Goal: Check status: Check status

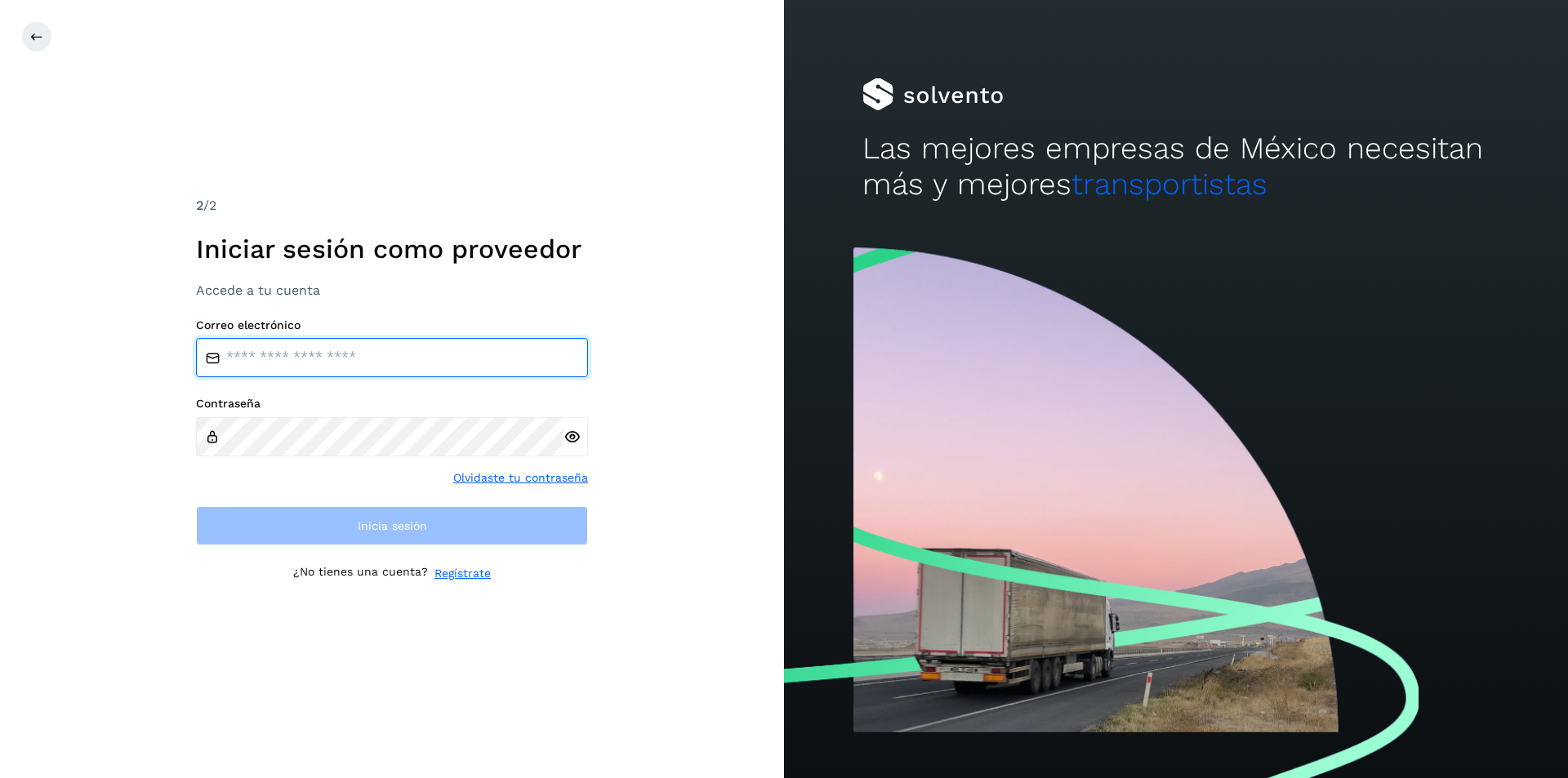
type input "**********"
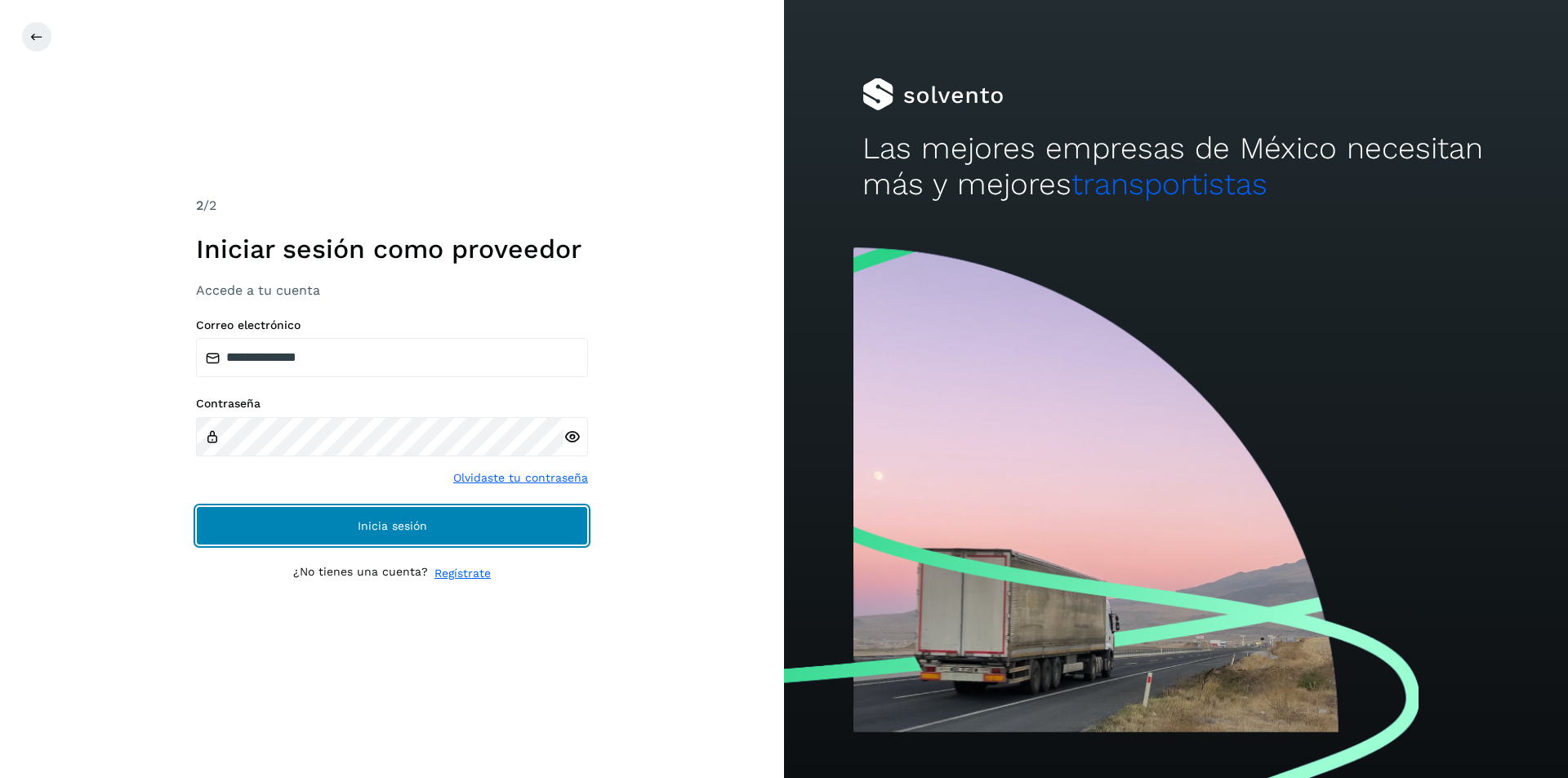
click at [388, 520] on span "Inicia sesión" at bounding box center [392, 525] width 70 height 11
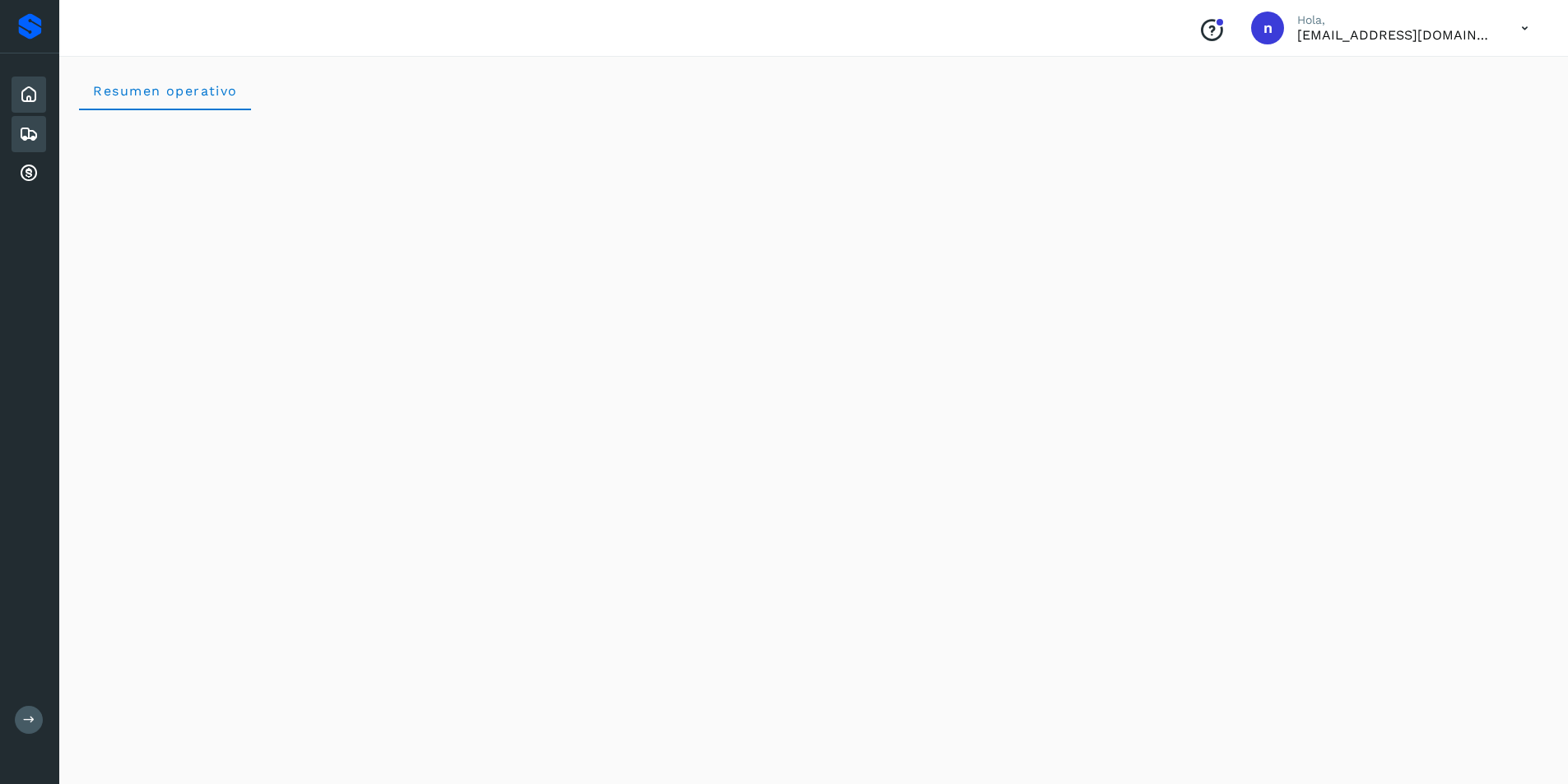
click at [32, 130] on icon at bounding box center [28, 133] width 20 height 20
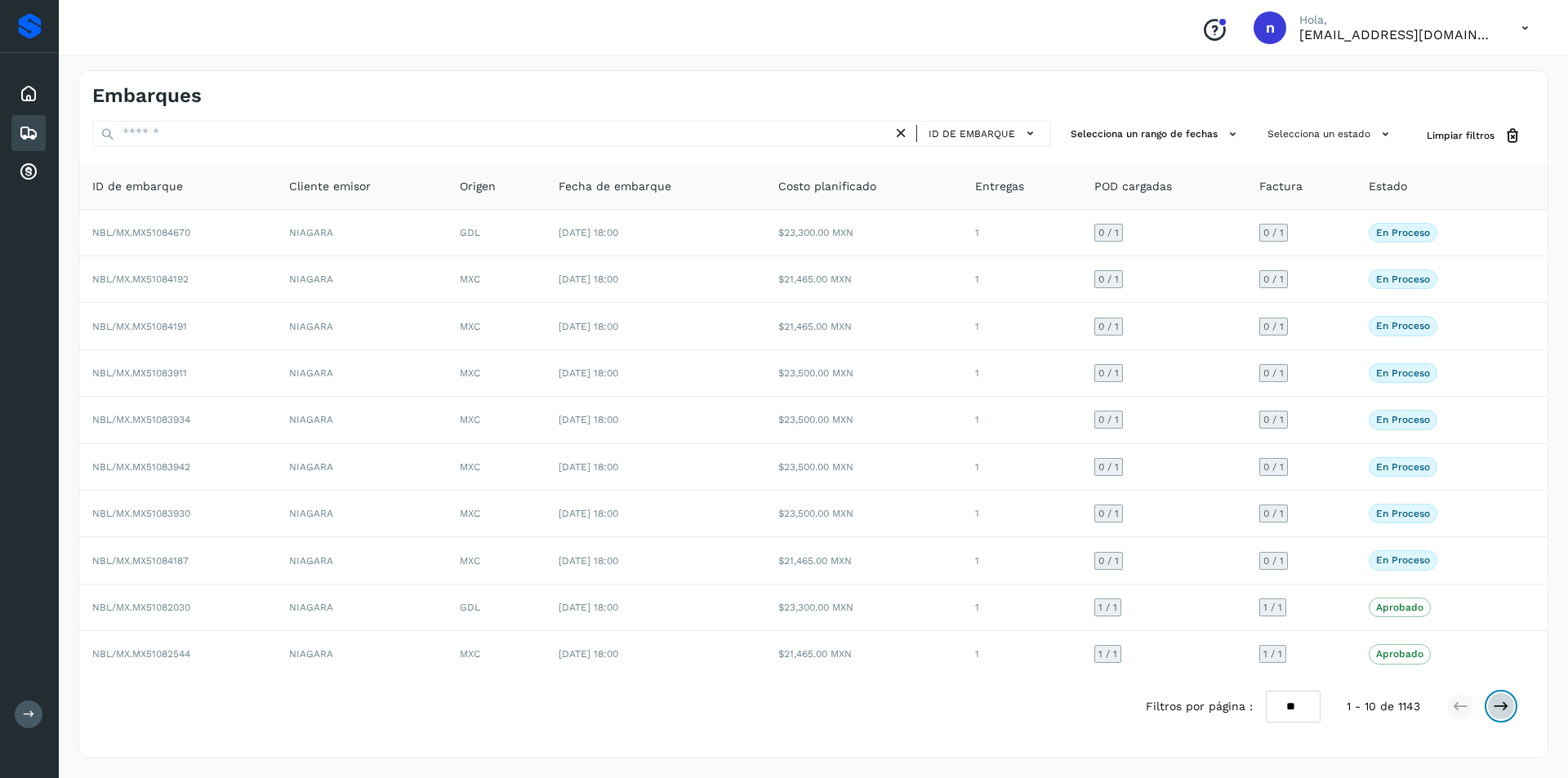
click at [1499, 708] on icon at bounding box center [1501, 706] width 16 height 16
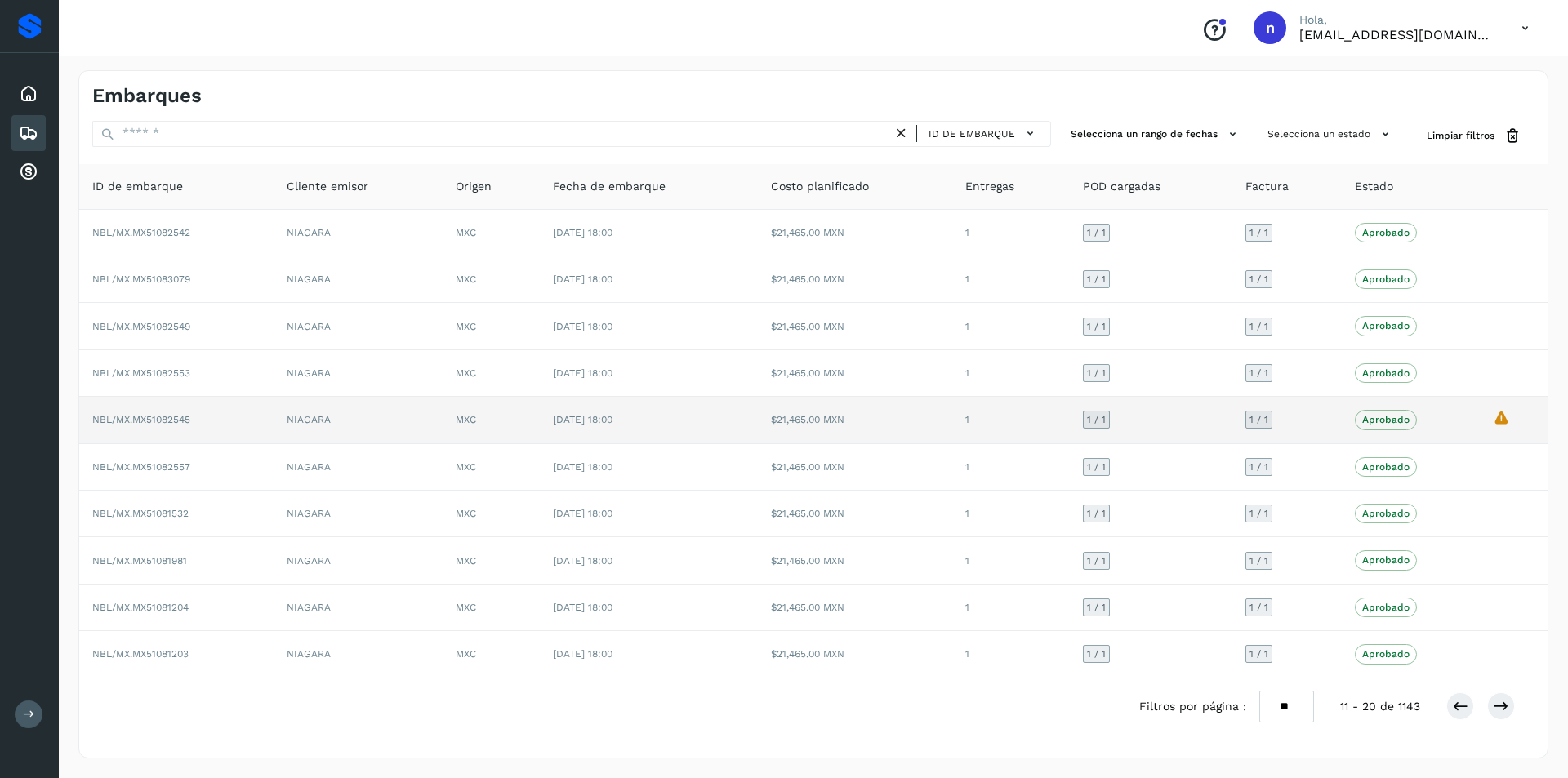
click at [142, 417] on span "NBL/MX.MX51082545" at bounding box center [141, 419] width 98 height 11
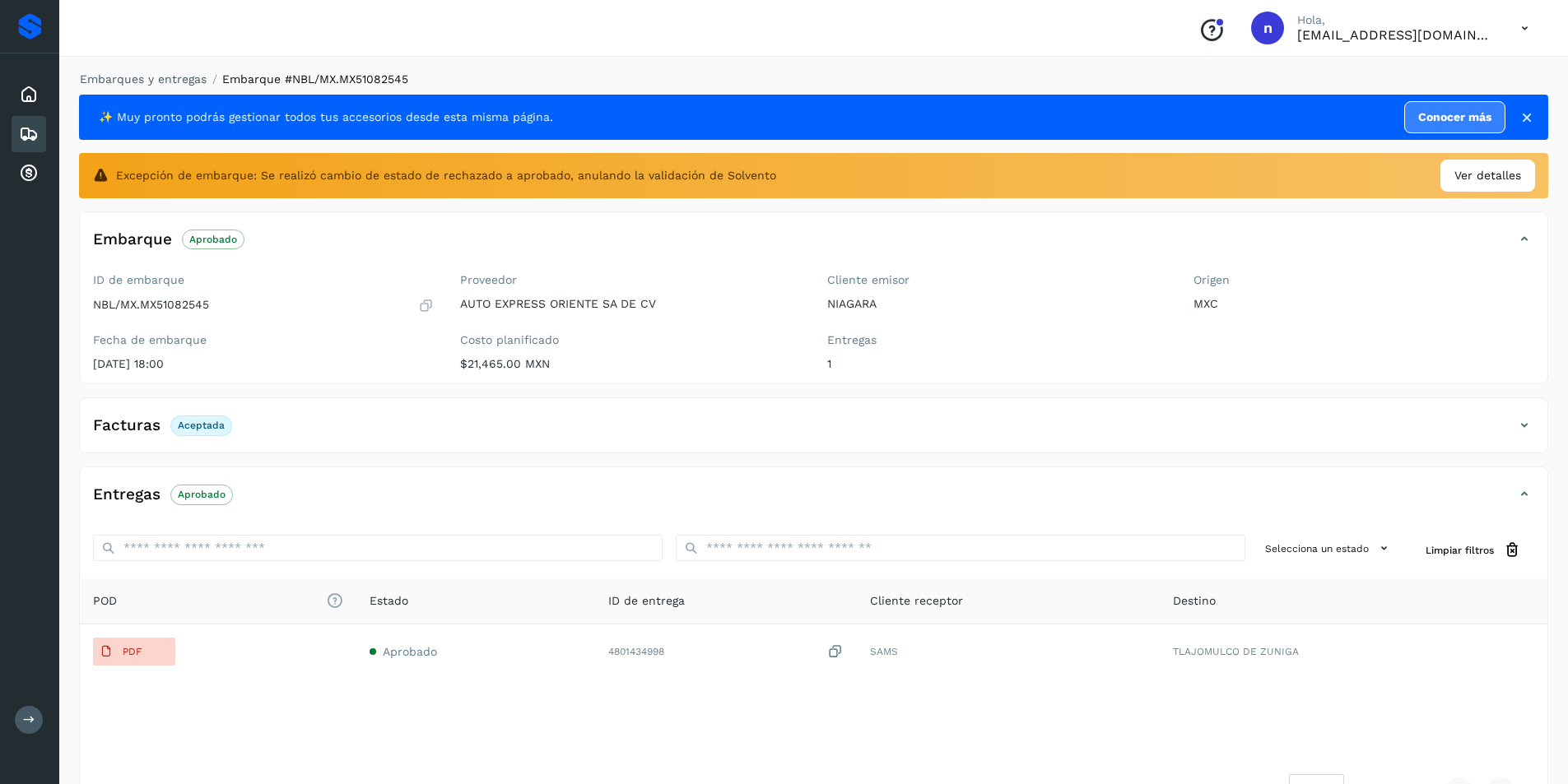
click at [1524, 20] on icon at bounding box center [1524, 27] width 33 height 33
click at [1429, 70] on div "Cerrar sesión" at bounding box center [1442, 74] width 196 height 32
